Goal: Check status: Check status

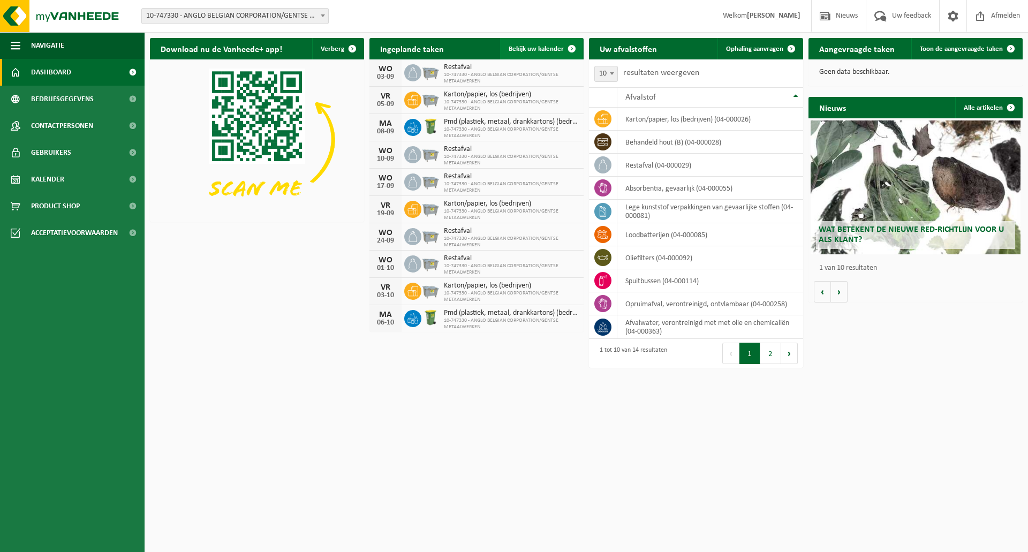
click at [532, 51] on span "Bekijk uw kalender" at bounding box center [536, 49] width 55 height 7
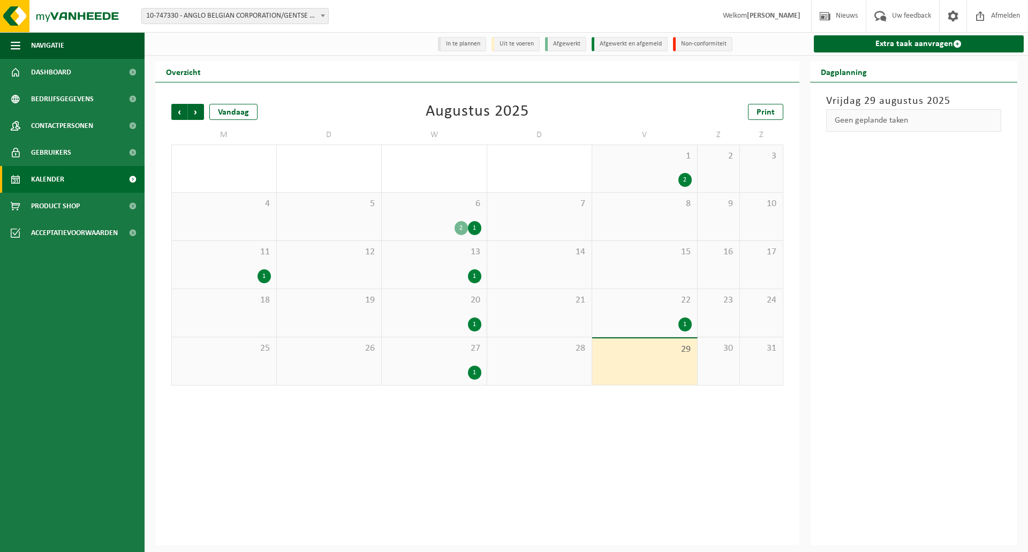
click at [437, 205] on span "6" at bounding box center [434, 204] width 94 height 12
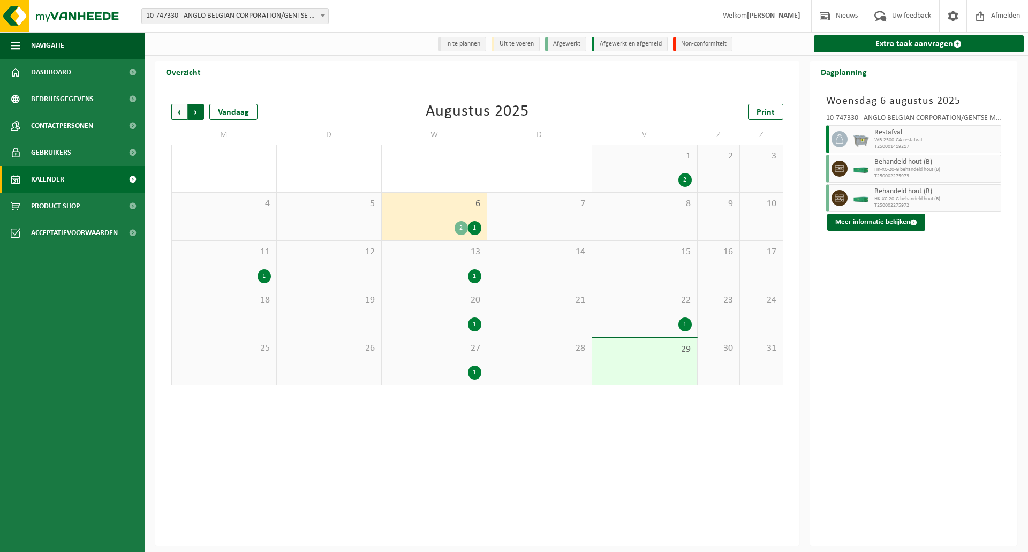
click at [182, 113] on span "Vorige" at bounding box center [179, 112] width 16 height 16
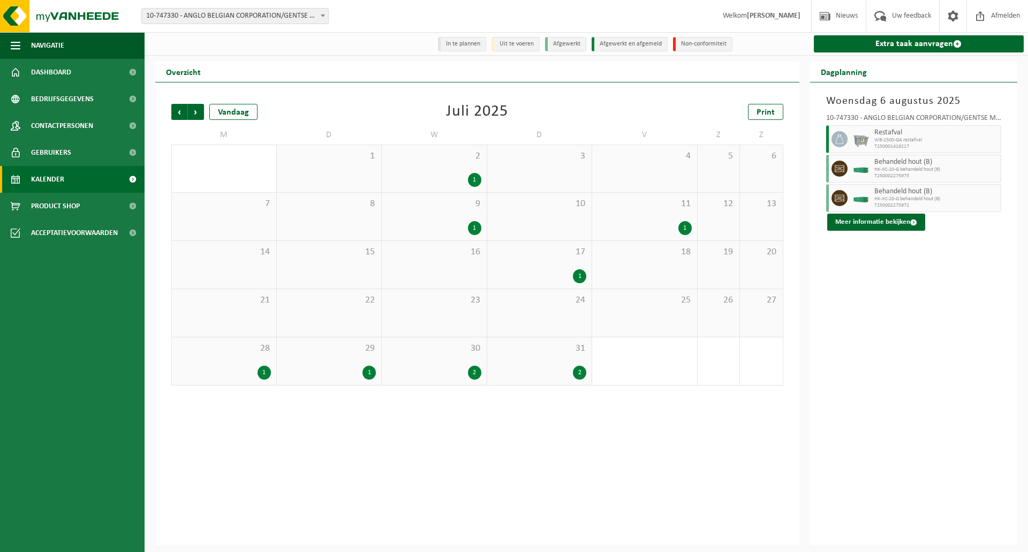
click at [245, 366] on div "28 1" at bounding box center [224, 361] width 104 height 48
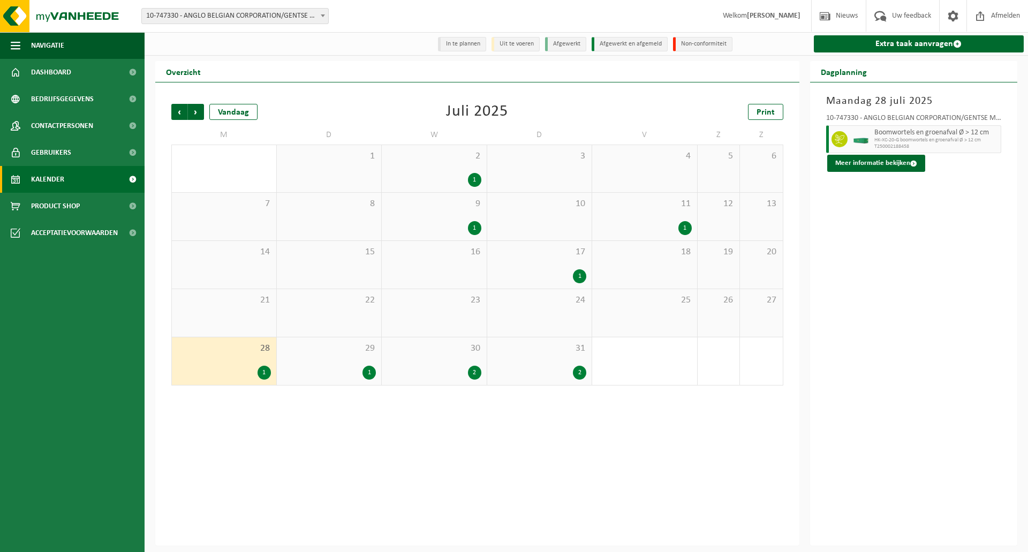
click at [321, 370] on div "1" at bounding box center [329, 373] width 94 height 14
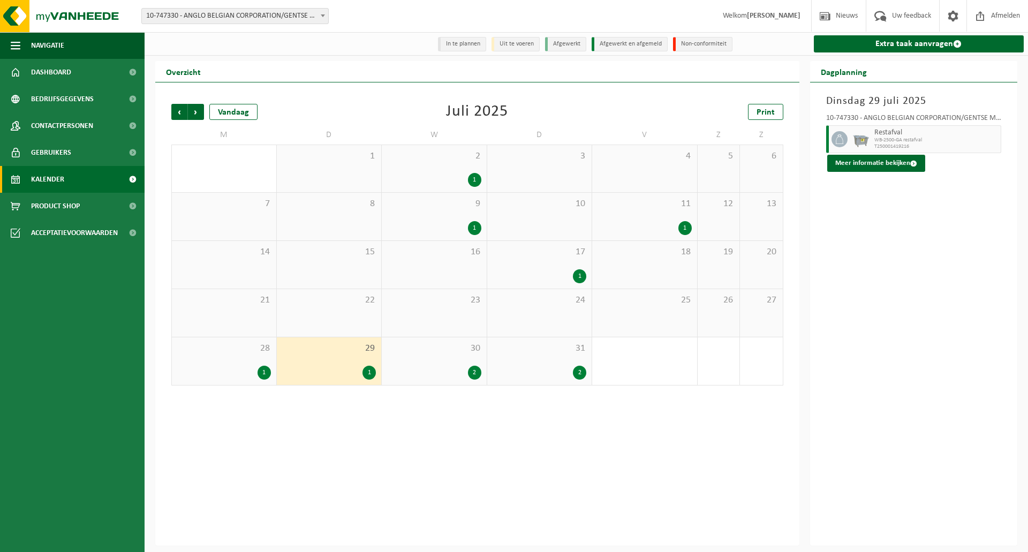
click at [423, 360] on div "30 2" at bounding box center [434, 361] width 105 height 48
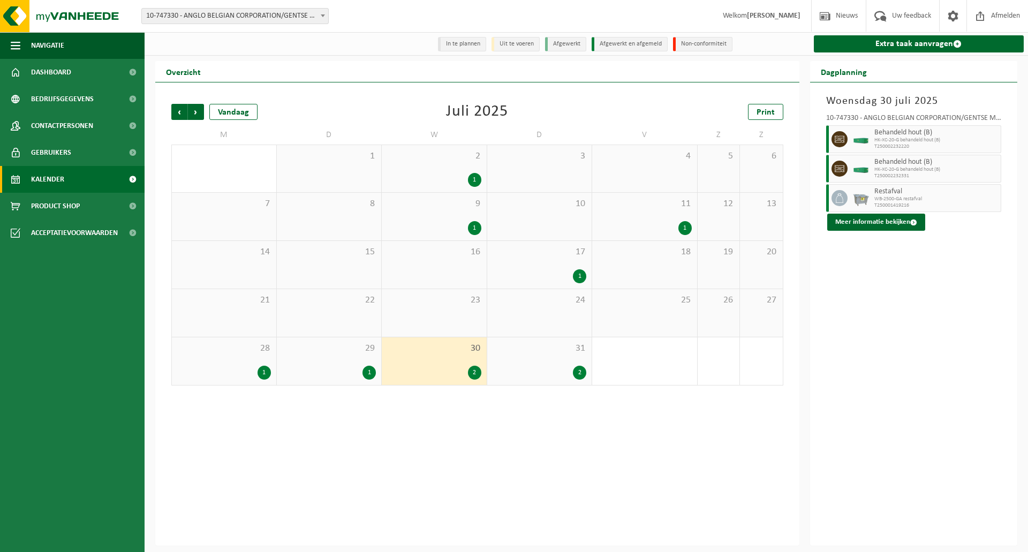
click at [523, 358] on div "31 2" at bounding box center [539, 361] width 105 height 48
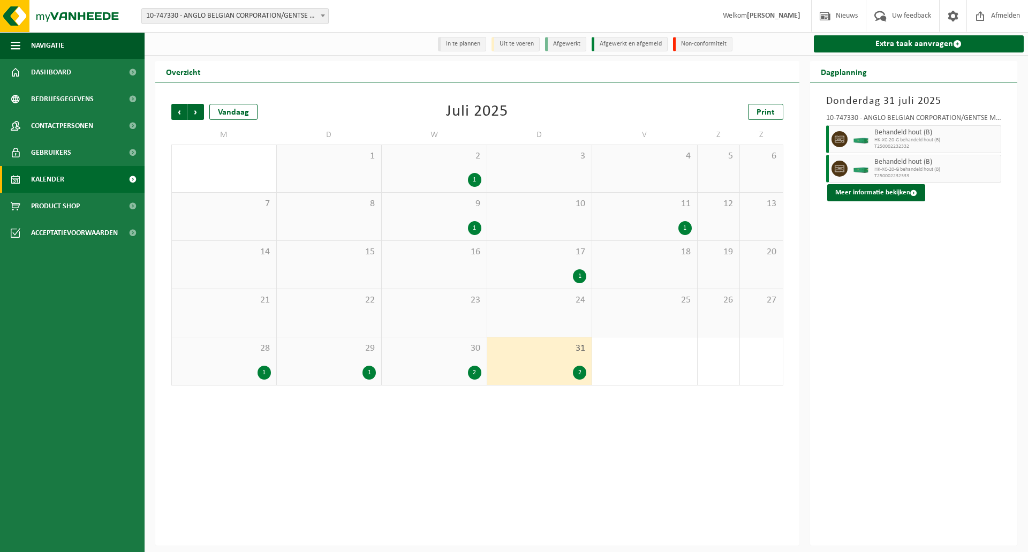
click at [527, 253] on span "17" at bounding box center [540, 252] width 94 height 12
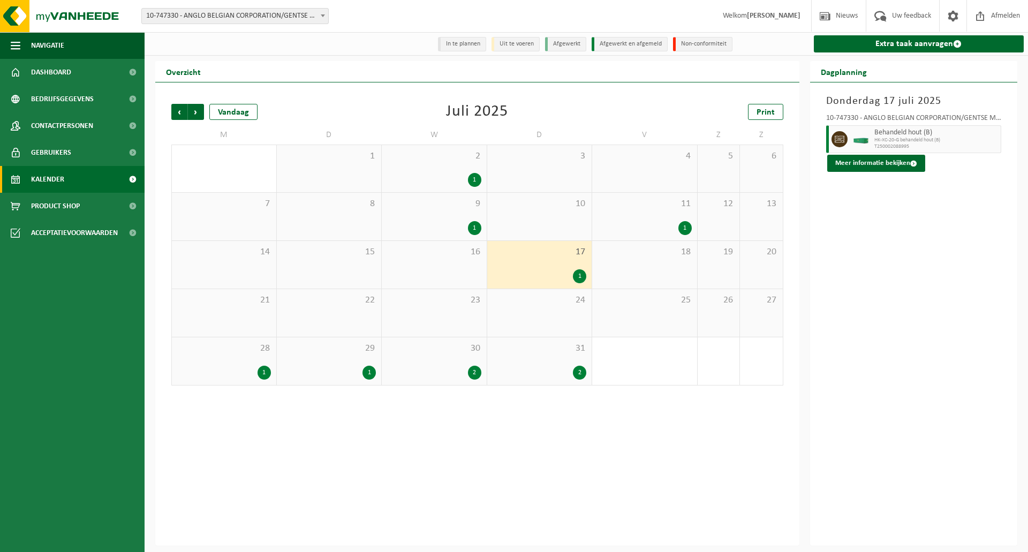
click at [623, 220] on div "11 1" at bounding box center [644, 217] width 105 height 48
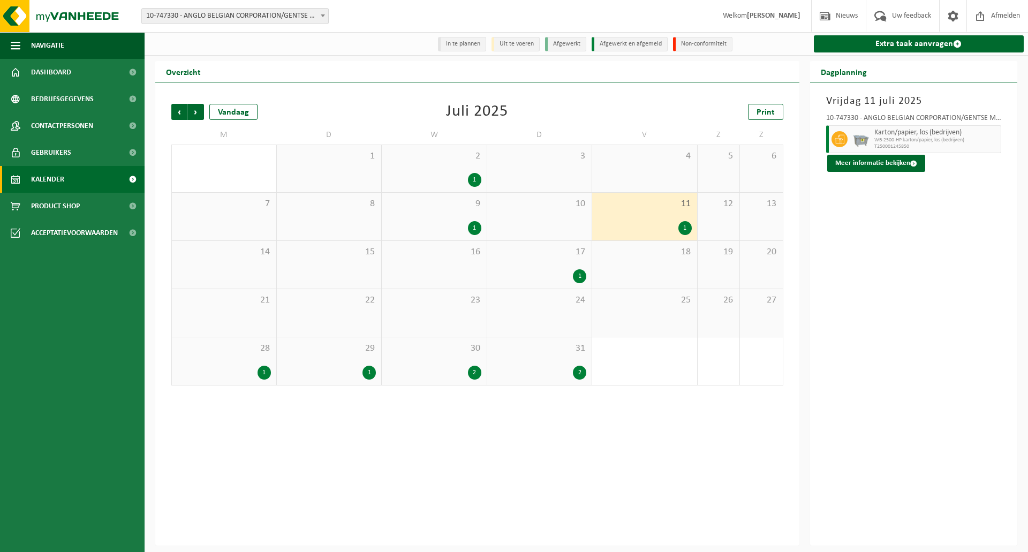
click at [397, 224] on div "1" at bounding box center [434, 228] width 94 height 14
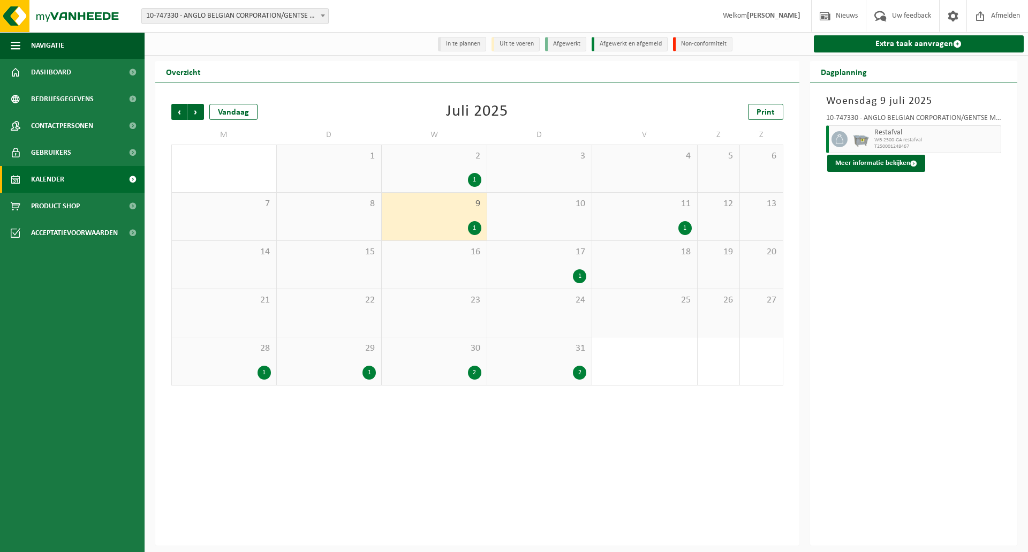
click at [414, 182] on div "1" at bounding box center [434, 180] width 94 height 14
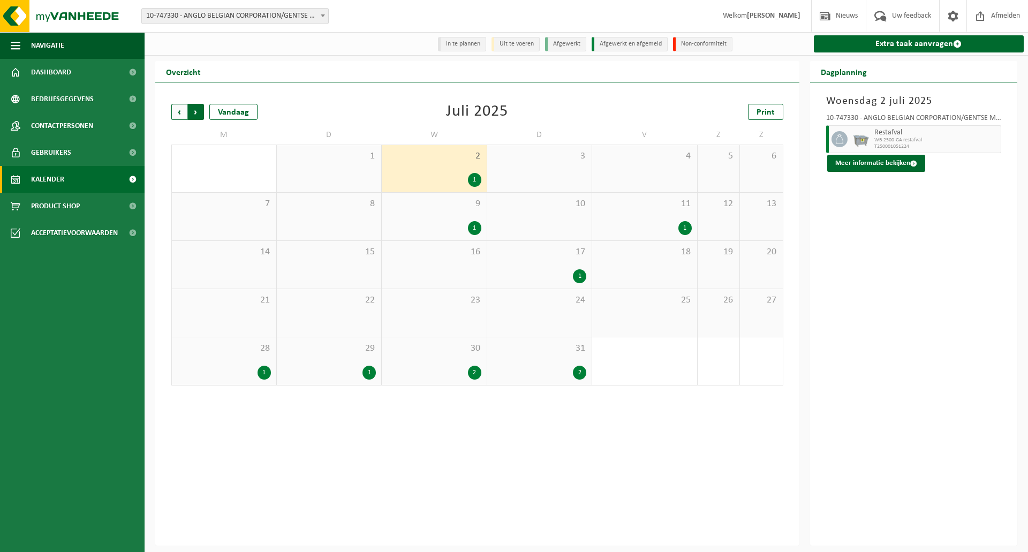
click at [178, 109] on span "Vorige" at bounding box center [179, 112] width 16 height 16
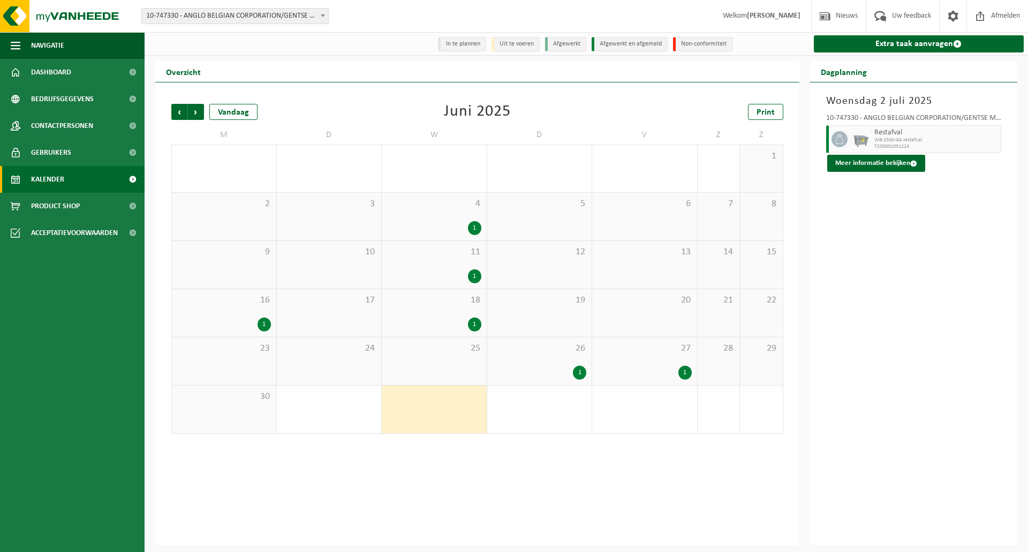
click at [413, 237] on div "4 1" at bounding box center [434, 217] width 105 height 48
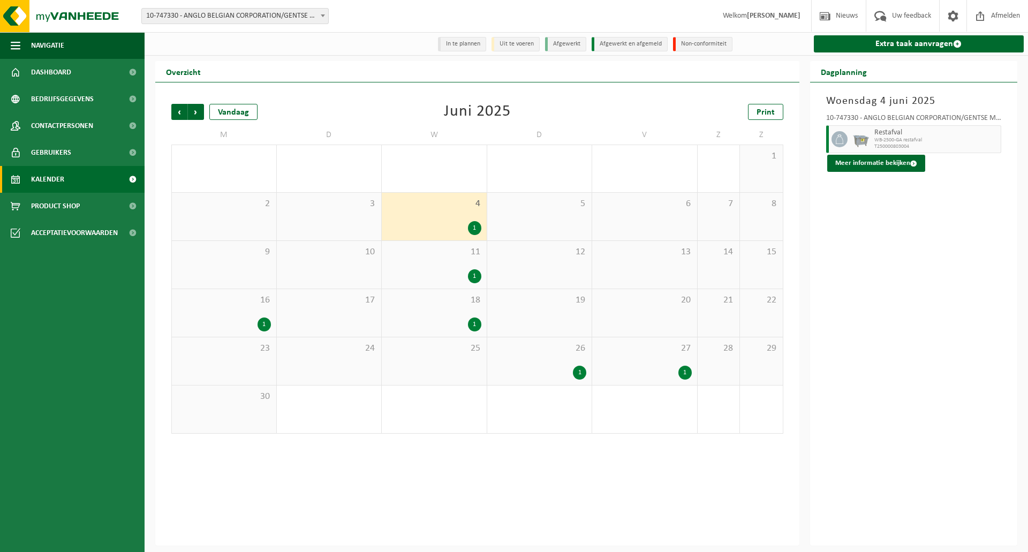
click at [419, 268] on div "11 1" at bounding box center [434, 265] width 105 height 48
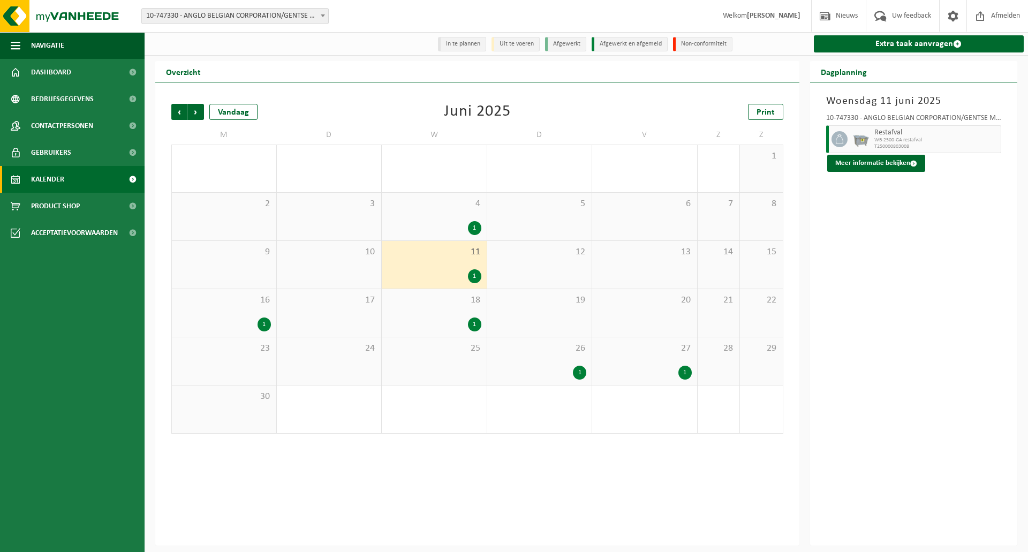
click at [420, 312] on div "18 1" at bounding box center [434, 313] width 105 height 48
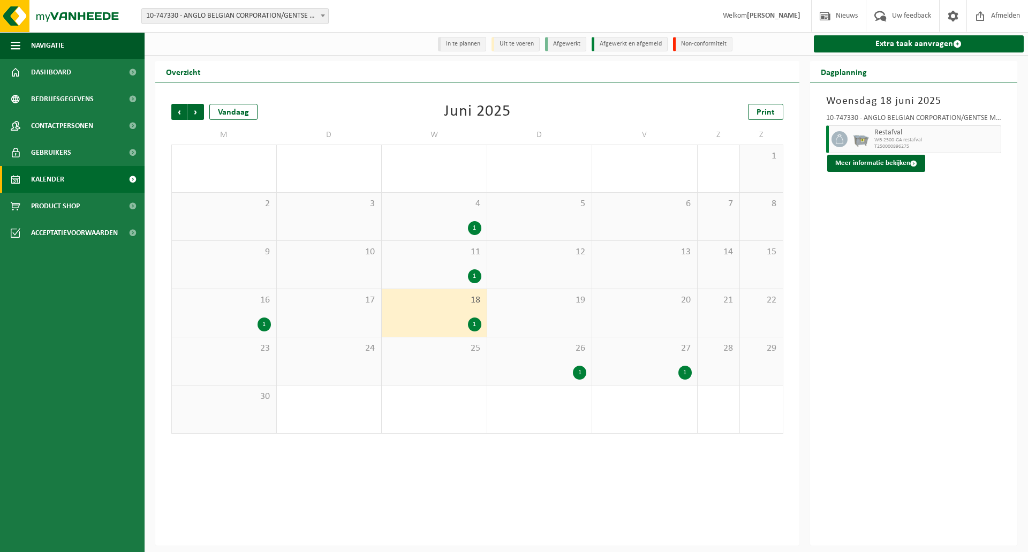
click at [216, 322] on div "1" at bounding box center [224, 325] width 94 height 14
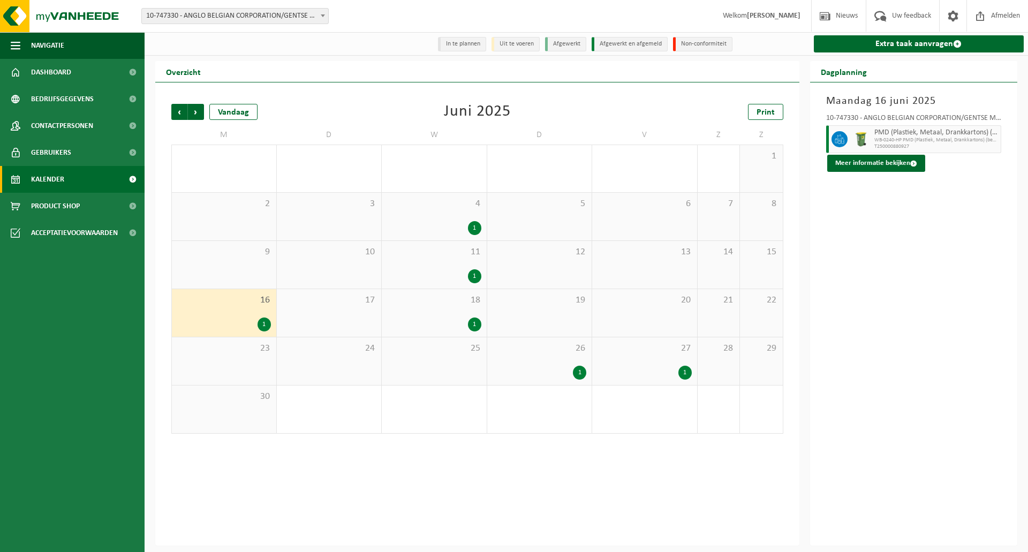
click at [525, 359] on div "26 1" at bounding box center [539, 361] width 105 height 48
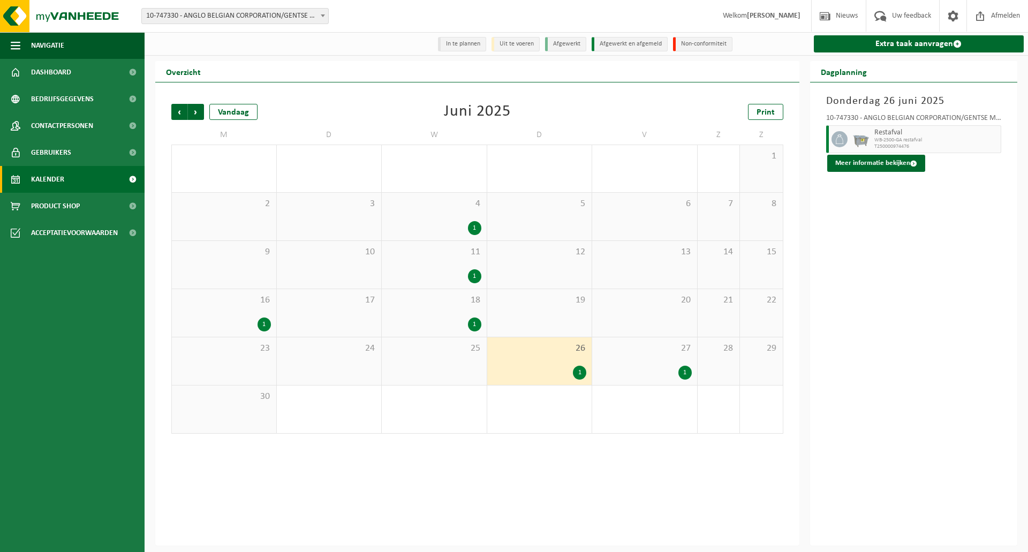
click at [640, 365] on div "27 1" at bounding box center [644, 361] width 105 height 48
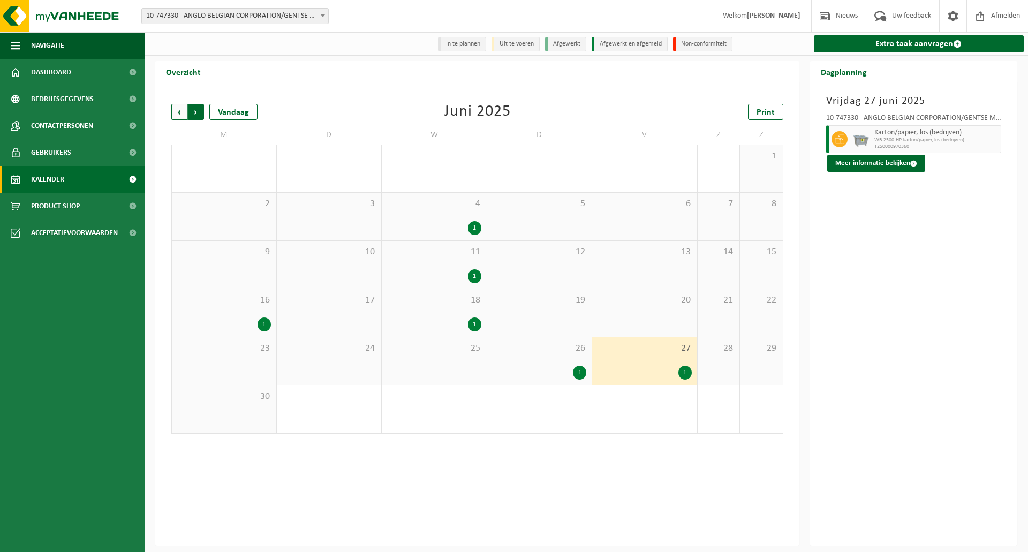
click at [184, 114] on span "Vorige" at bounding box center [179, 112] width 16 height 16
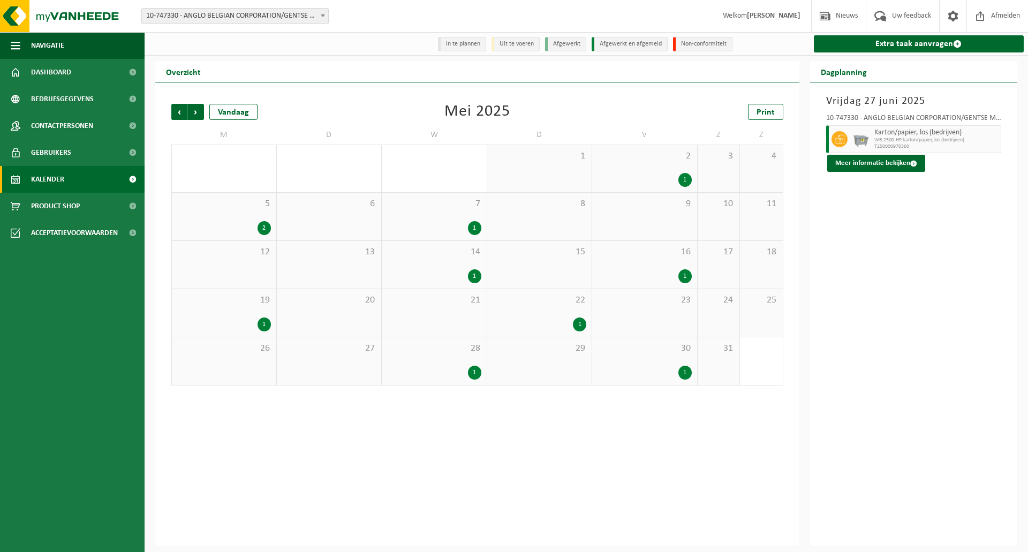
click at [534, 308] on div "22 1" at bounding box center [539, 313] width 105 height 48
click at [235, 311] on div "19 1" at bounding box center [224, 313] width 104 height 48
click at [235, 221] on div "5 2" at bounding box center [224, 217] width 104 height 48
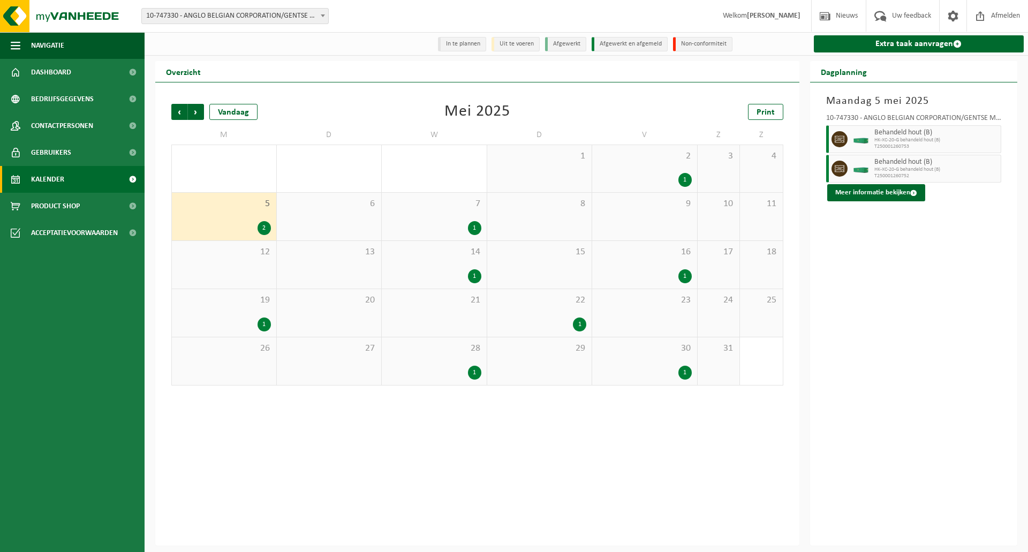
drag, startPoint x: 414, startPoint y: 357, endPoint x: 438, endPoint y: 356, distance: 23.6
click at [415, 357] on div "28 1" at bounding box center [434, 361] width 105 height 48
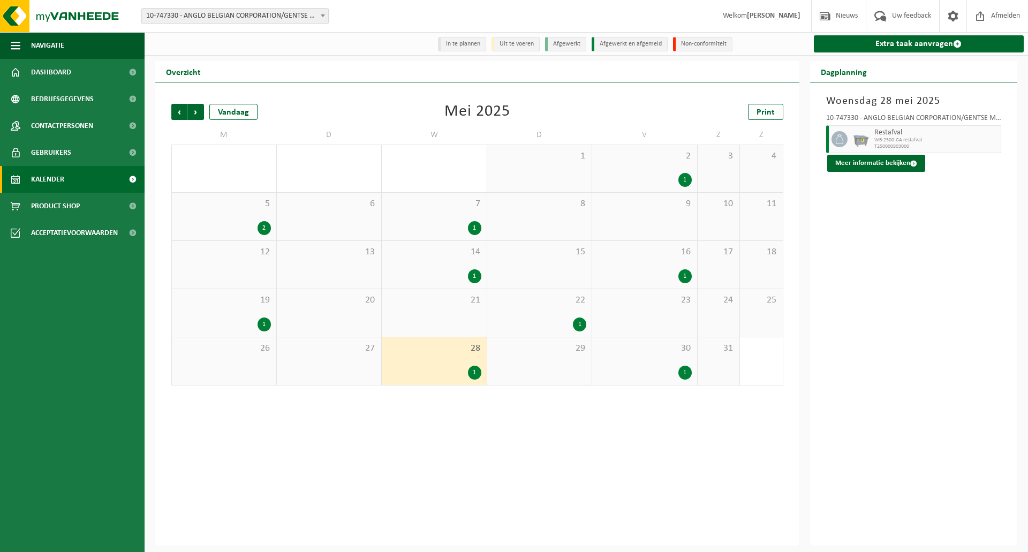
click at [632, 367] on div "1" at bounding box center [645, 373] width 94 height 14
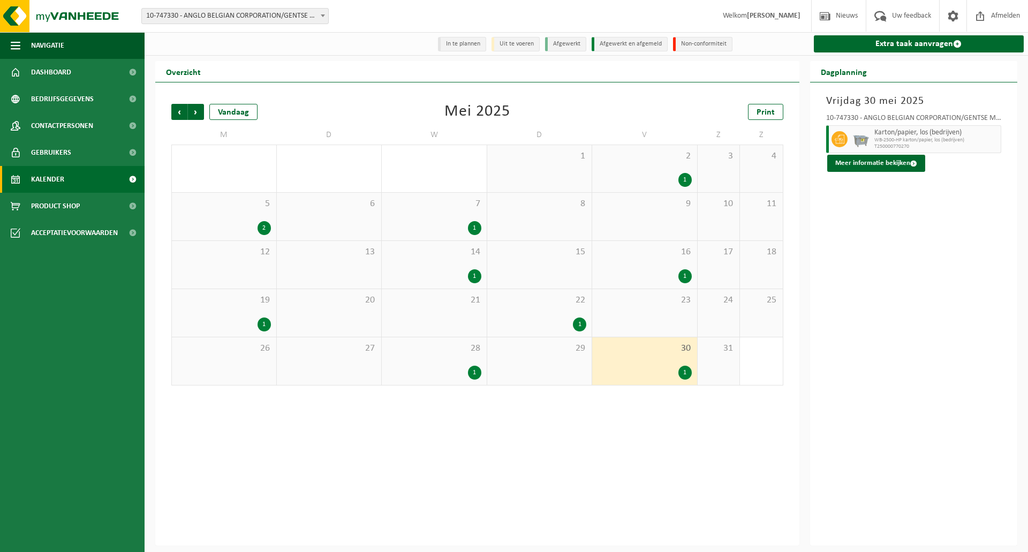
click at [653, 273] on div "1" at bounding box center [645, 276] width 94 height 14
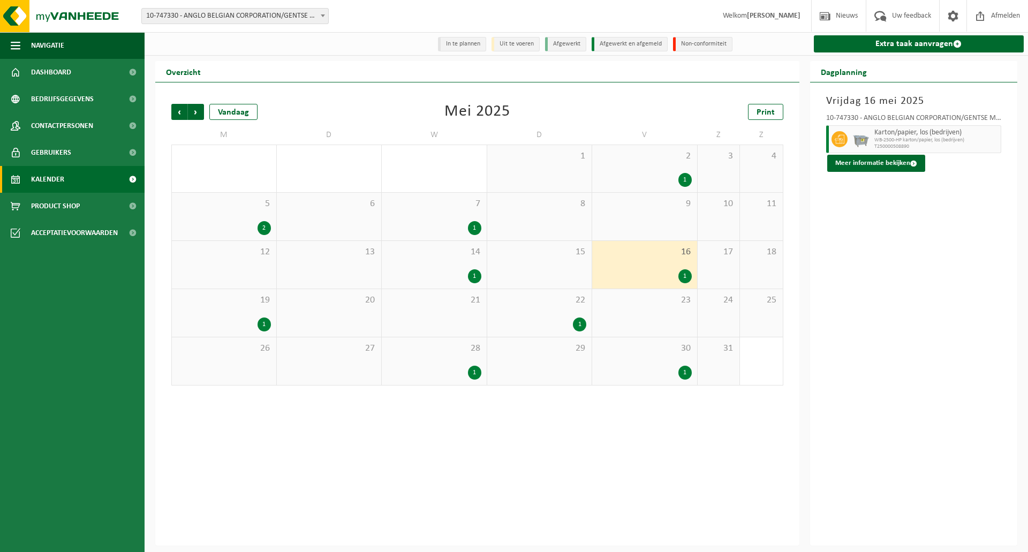
click at [642, 173] on div "2 1" at bounding box center [644, 168] width 105 height 47
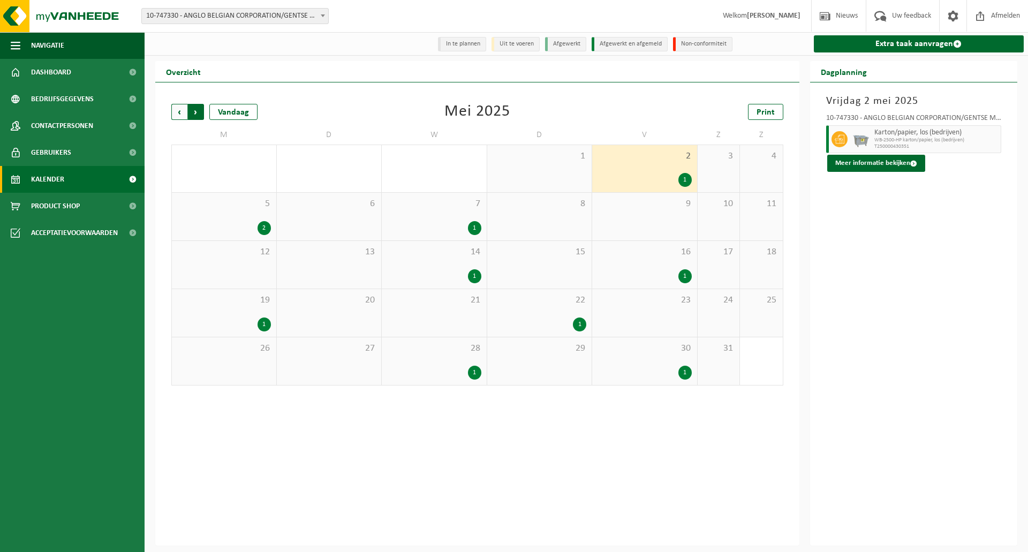
click at [175, 114] on span "Vorige" at bounding box center [179, 112] width 16 height 16
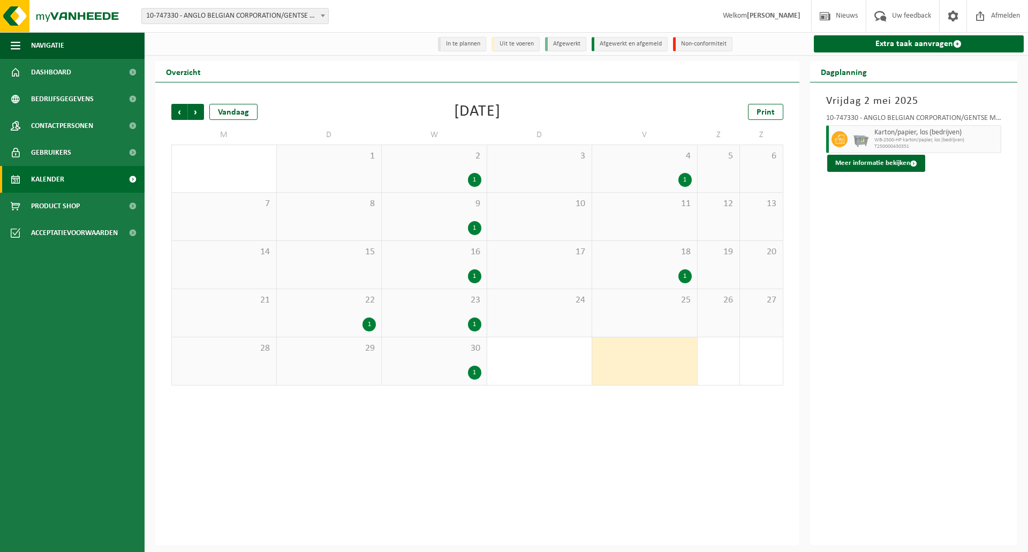
click at [410, 164] on div "2 1" at bounding box center [434, 168] width 105 height 47
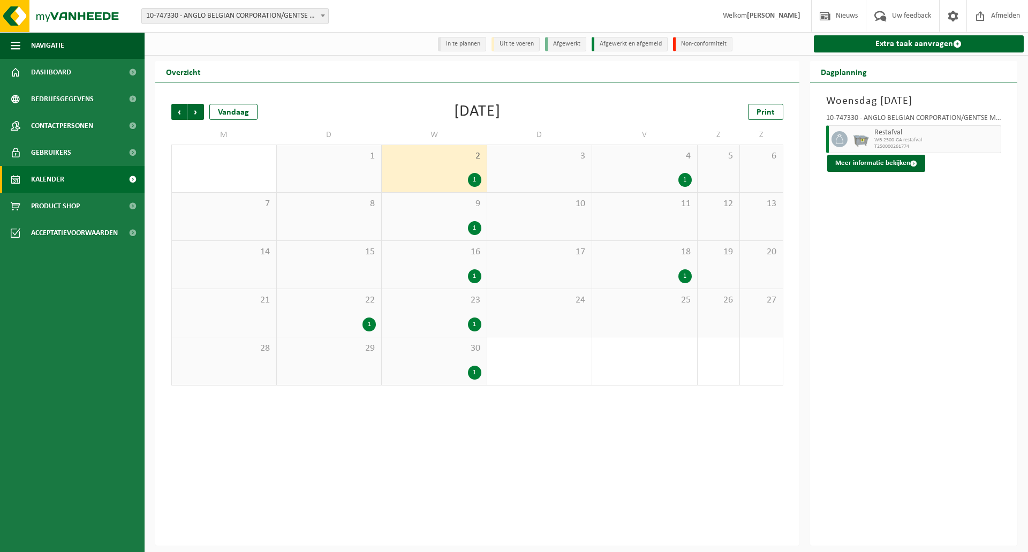
click at [628, 191] on div "4 1" at bounding box center [644, 168] width 105 height 47
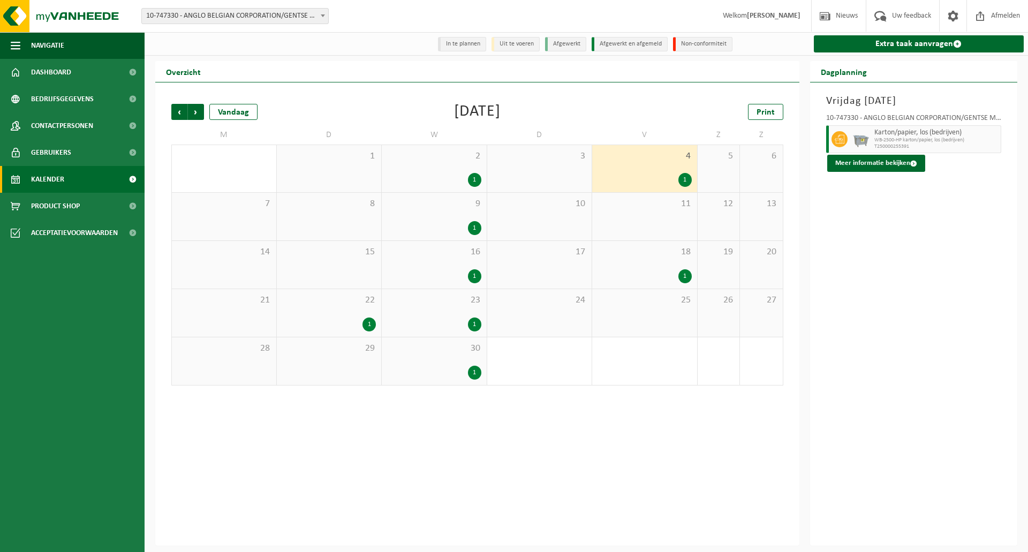
click at [606, 275] on div "1" at bounding box center [645, 276] width 94 height 14
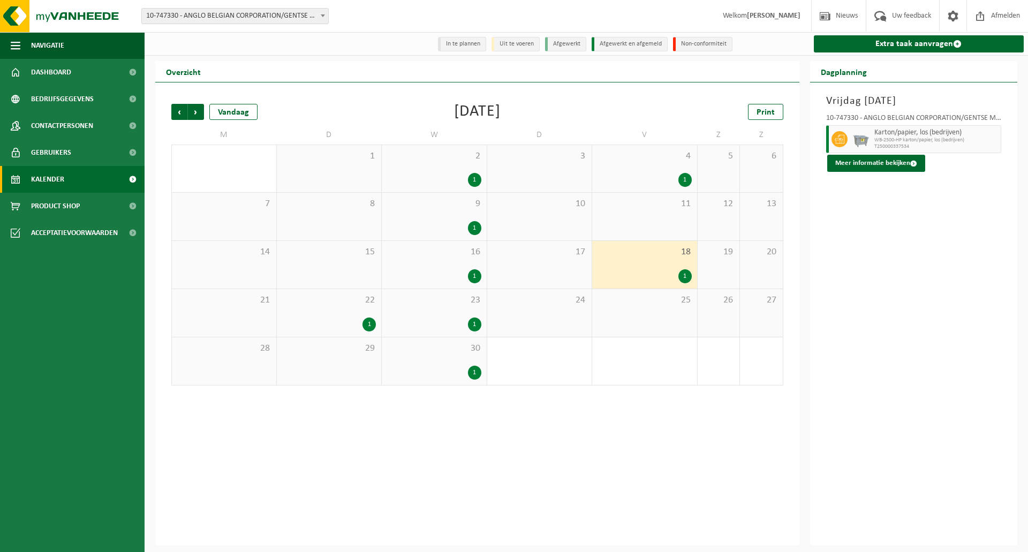
click at [319, 310] on div "22 1" at bounding box center [329, 313] width 105 height 48
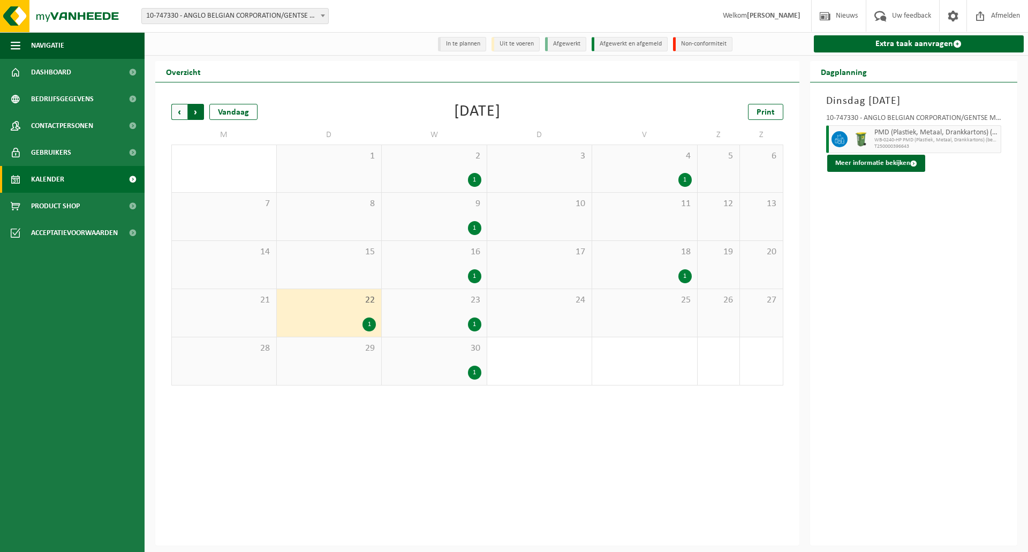
click at [174, 115] on span "Vorige" at bounding box center [179, 112] width 16 height 16
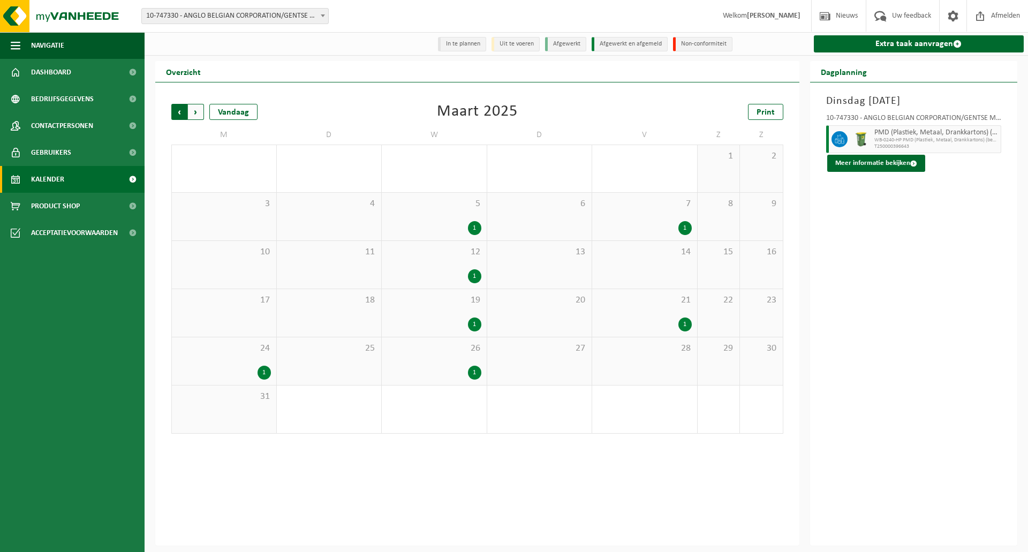
click at [193, 112] on span "Volgende" at bounding box center [196, 112] width 16 height 16
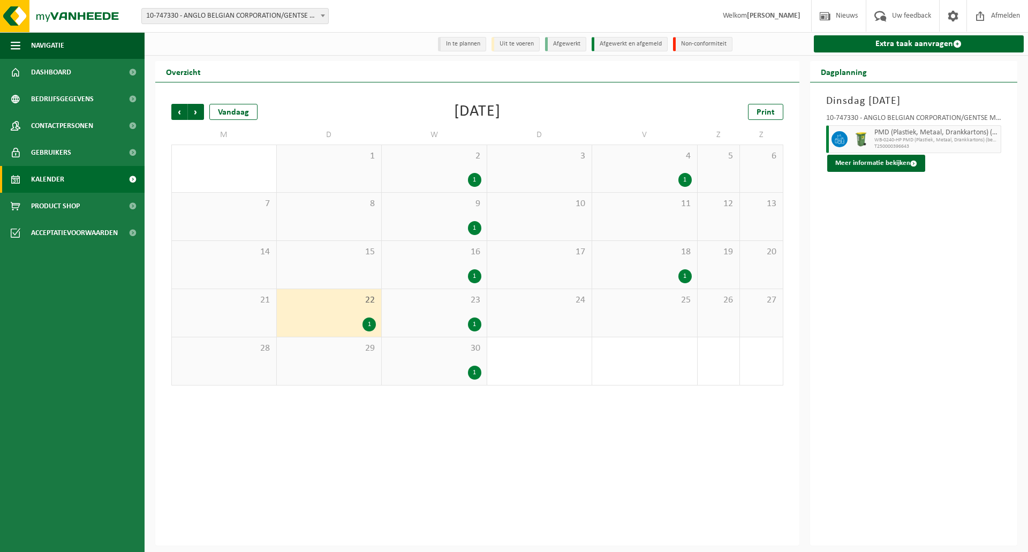
click at [193, 112] on span "Volgende" at bounding box center [196, 112] width 16 height 16
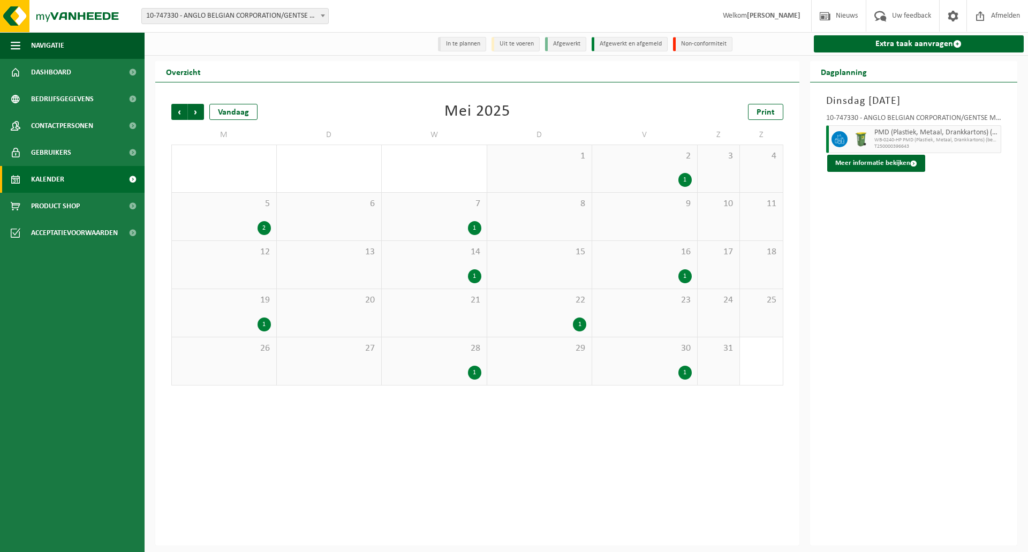
click at [193, 112] on span "Volgende" at bounding box center [196, 112] width 16 height 16
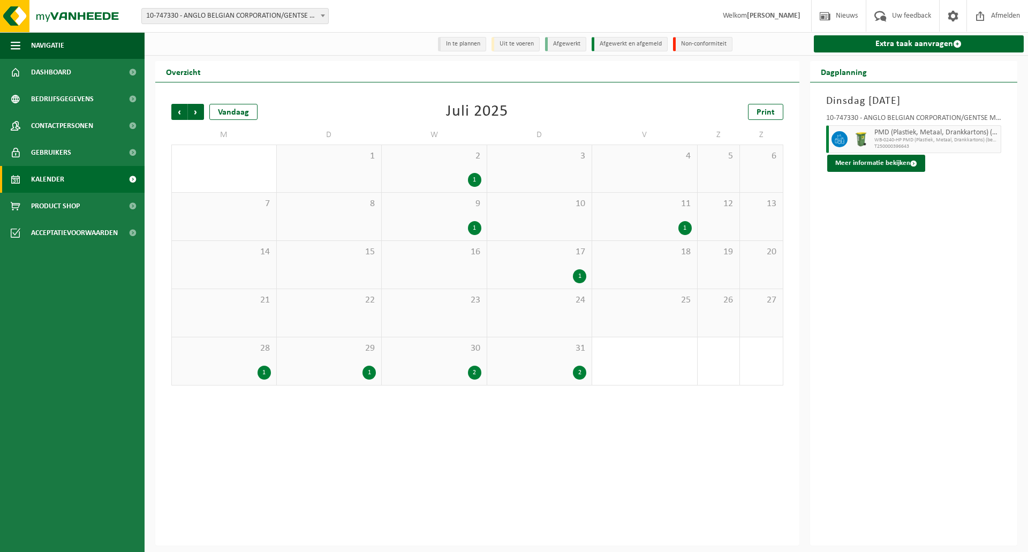
click at [193, 112] on span "Volgende" at bounding box center [196, 112] width 16 height 16
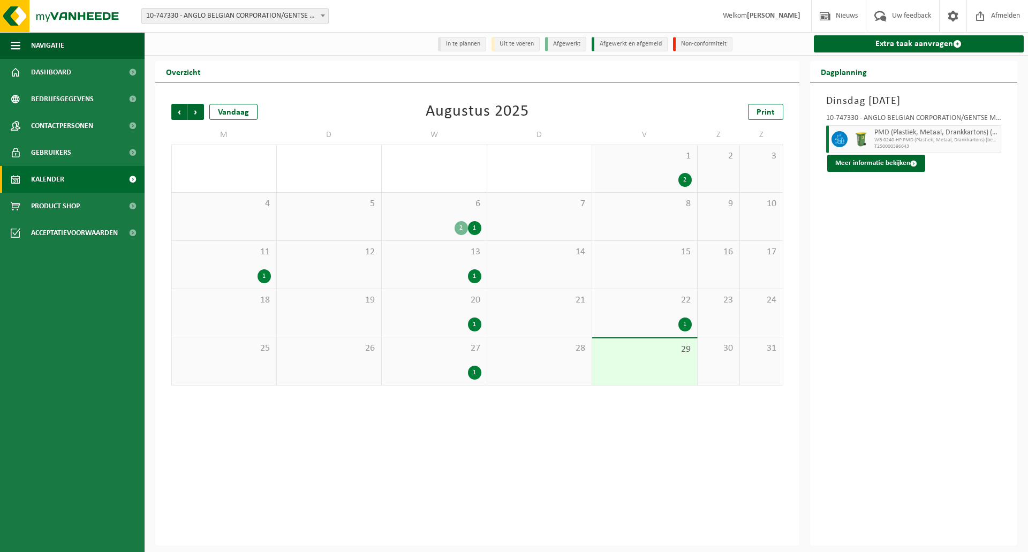
click at [416, 229] on div "2 1" at bounding box center [434, 228] width 94 height 14
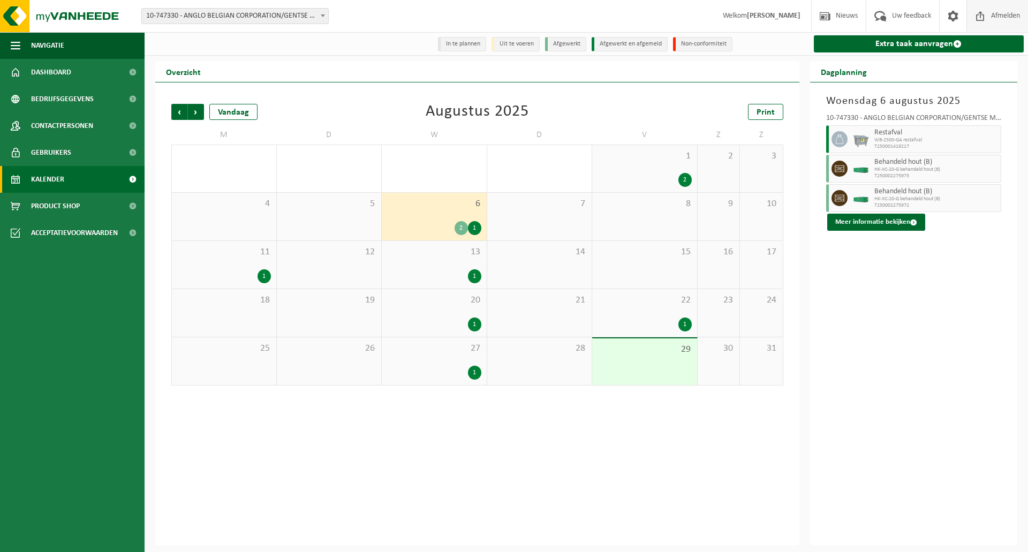
click at [1013, 9] on span "Afmelden" at bounding box center [1006, 16] width 34 height 32
